Goal: Register for event/course

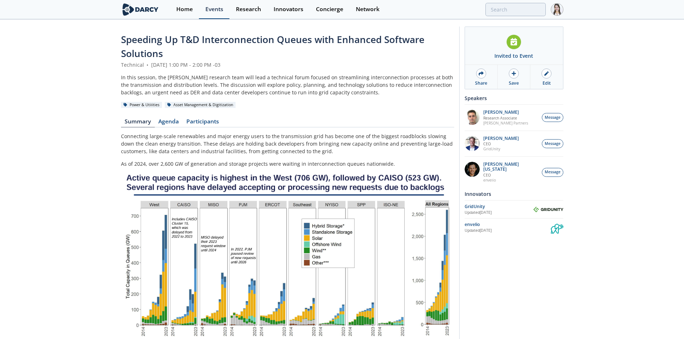
click at [213, 10] on div "Events" at bounding box center [214, 9] width 18 height 6
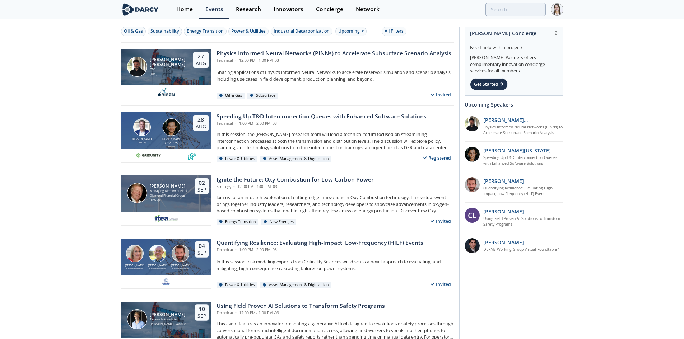
click at [259, 242] on div "Quantifying Resilience: Evaluating High-Impact, Low-Frequency (HILF) Events" at bounding box center [320, 243] width 207 height 9
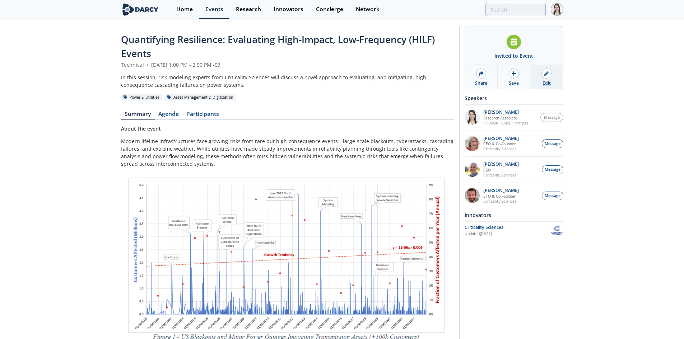
click at [549, 82] on div "Edit" at bounding box center [547, 83] width 8 height 6
